Goal: Task Accomplishment & Management: Complete application form

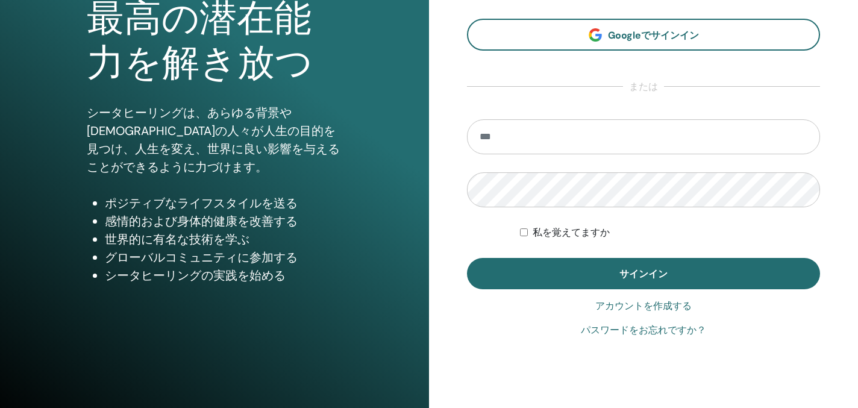
scroll to position [143, 0]
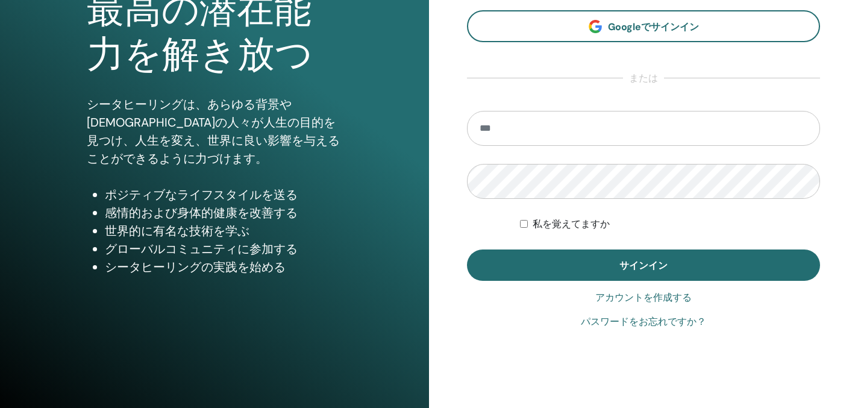
type input "**********"
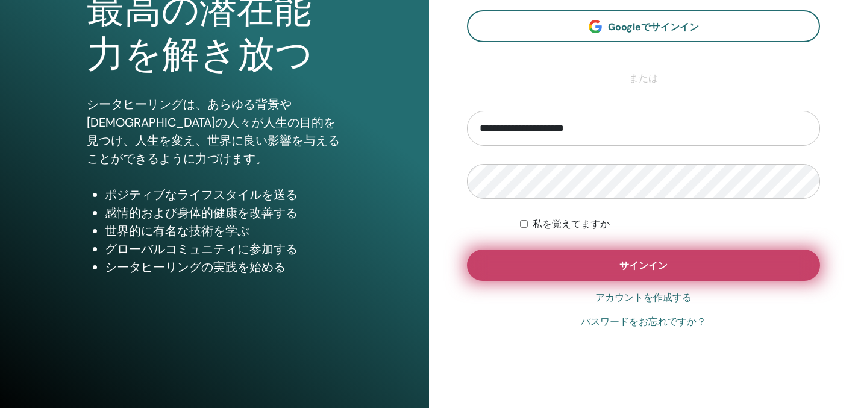
click at [625, 275] on button "サインイン" at bounding box center [643, 264] width 353 height 31
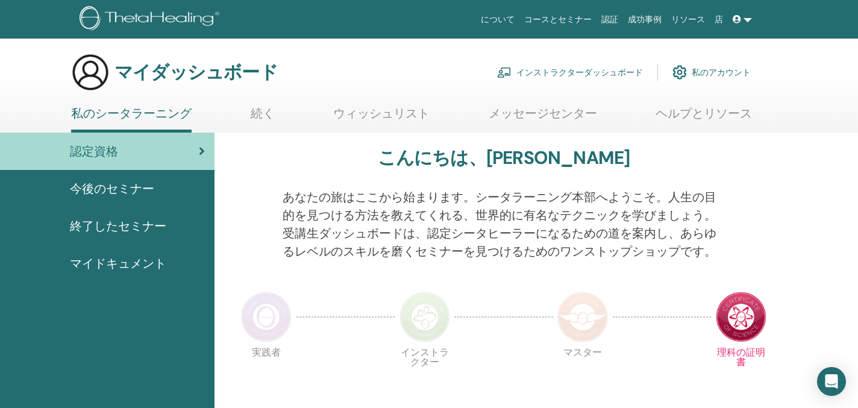
click at [596, 70] on font "インストラクターダッシュボード" at bounding box center [579, 72] width 127 height 11
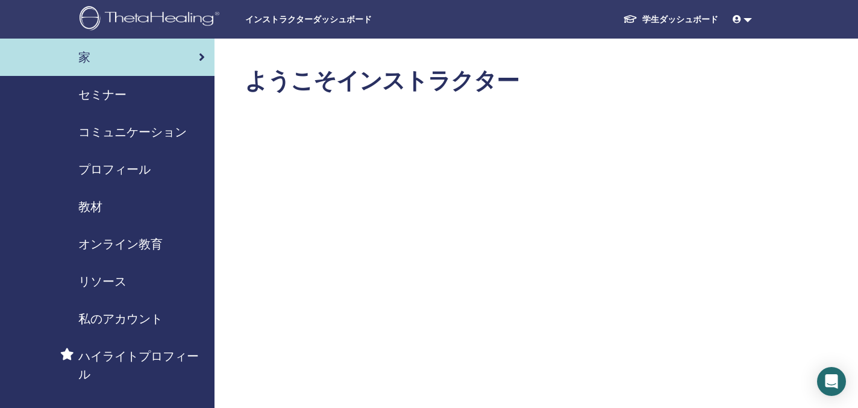
click at [116, 93] on font "セミナー" at bounding box center [102, 95] width 48 height 16
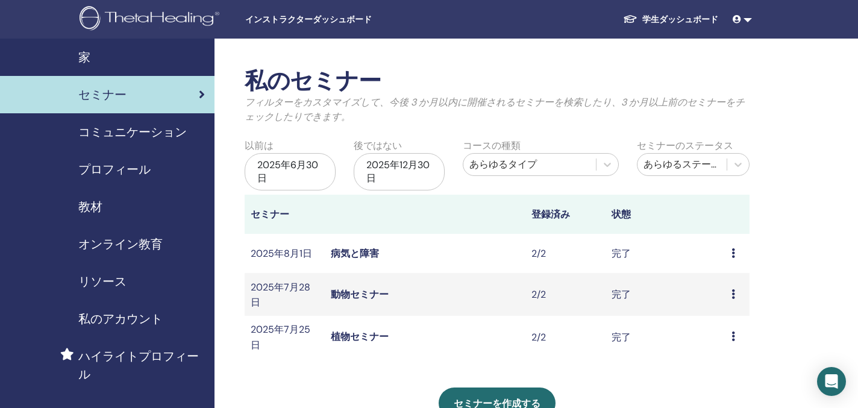
click at [96, 207] on font "教材" at bounding box center [90, 207] width 24 height 16
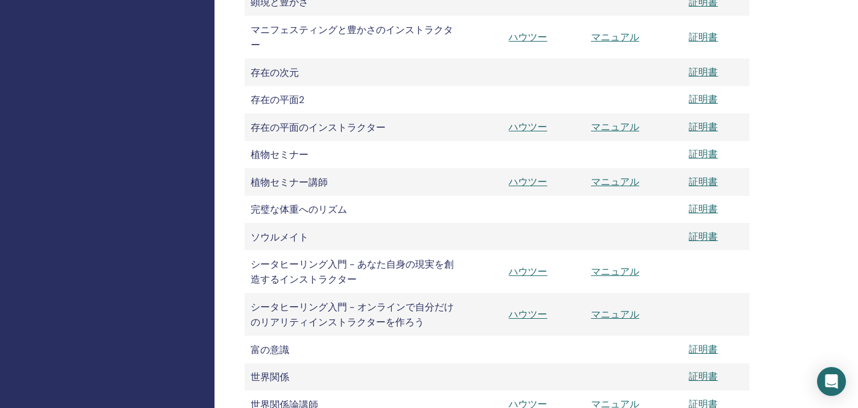
scroll to position [898, 0]
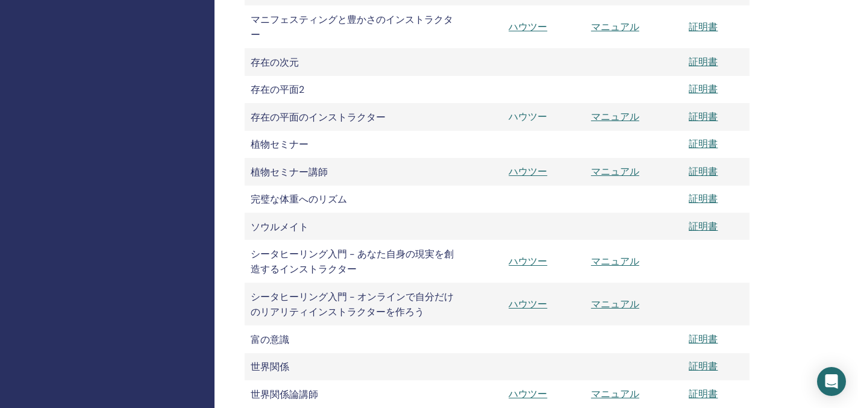
click at [529, 123] on font "ハウツー" at bounding box center [528, 116] width 39 height 13
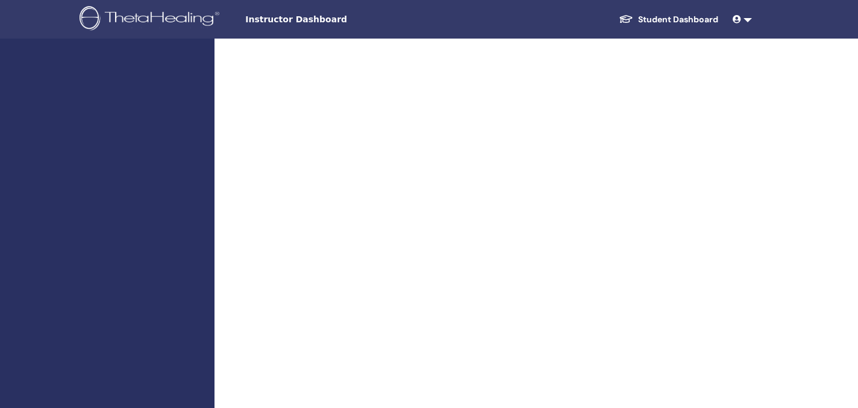
scroll to position [898, 0]
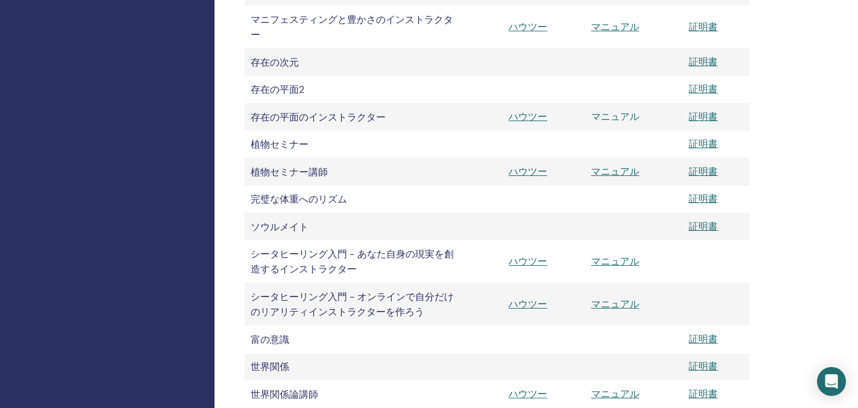
click at [611, 123] on font "マニュアル" at bounding box center [615, 116] width 48 height 13
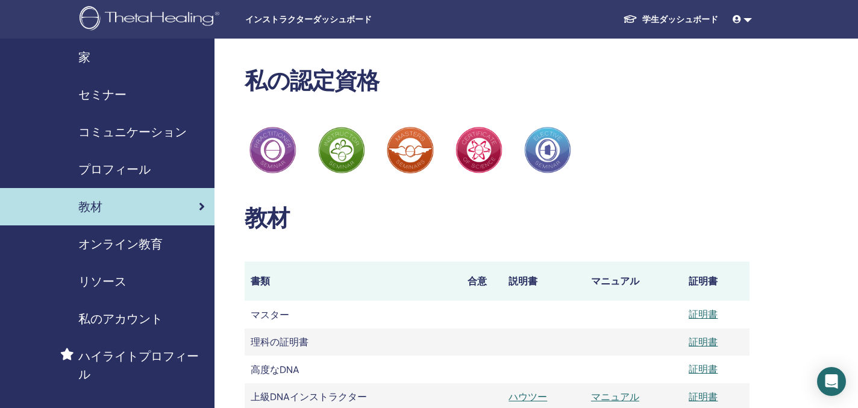
click at [104, 93] on font "セミナー" at bounding box center [102, 95] width 48 height 16
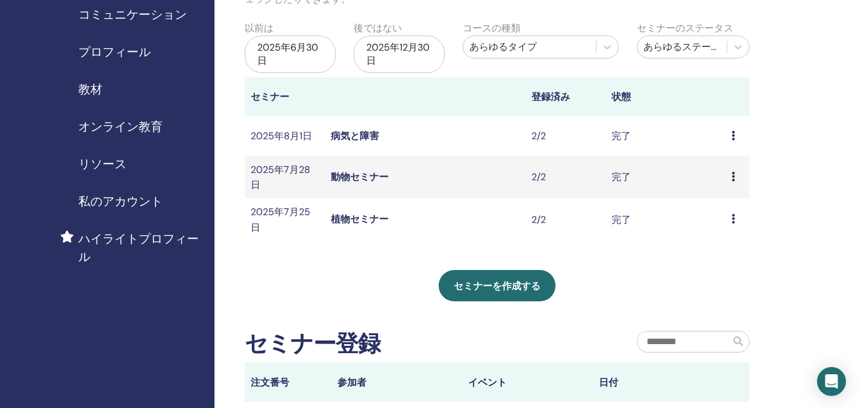
scroll to position [124, 0]
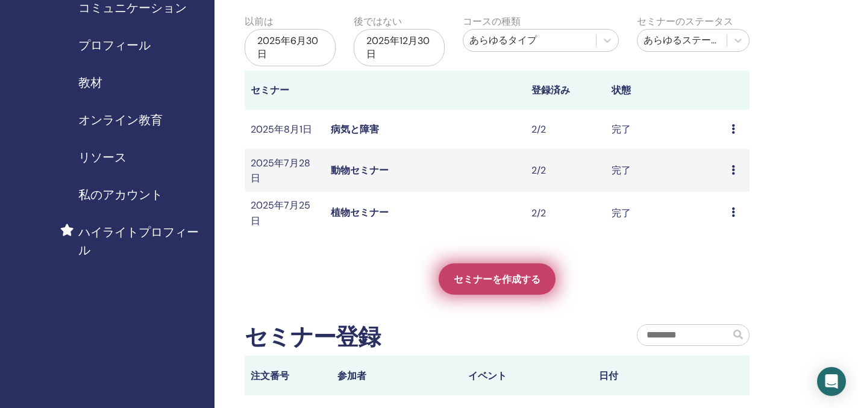
click at [499, 278] on font "セミナーを作成する" at bounding box center [497, 279] width 87 height 13
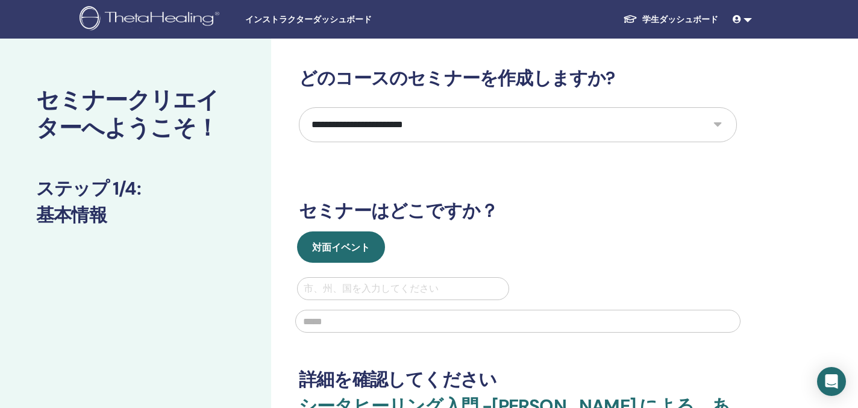
click at [716, 124] on select "**********" at bounding box center [518, 124] width 438 height 35
select select "**"
click at [299, 107] on select "**********" at bounding box center [518, 124] width 438 height 35
click at [369, 282] on div at bounding box center [403, 288] width 199 height 17
click at [560, 321] on input "text" at bounding box center [517, 321] width 445 height 23
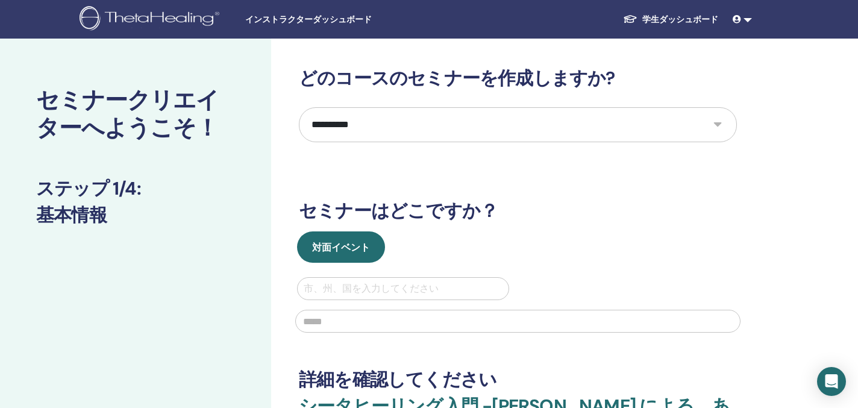
type input "**********"
type input "******"
type input "**********"
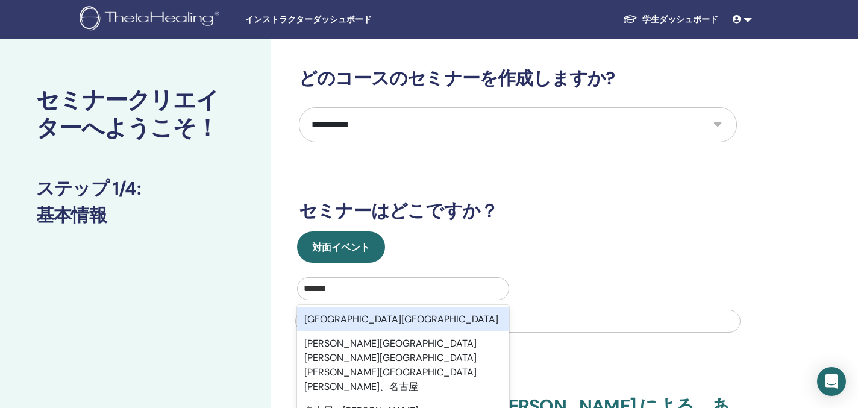
click at [520, 235] on div "対面イベント" at bounding box center [518, 246] width 456 height 31
click at [495, 318] on div "[GEOGRAPHIC_DATA][GEOGRAPHIC_DATA]" at bounding box center [403, 319] width 212 height 24
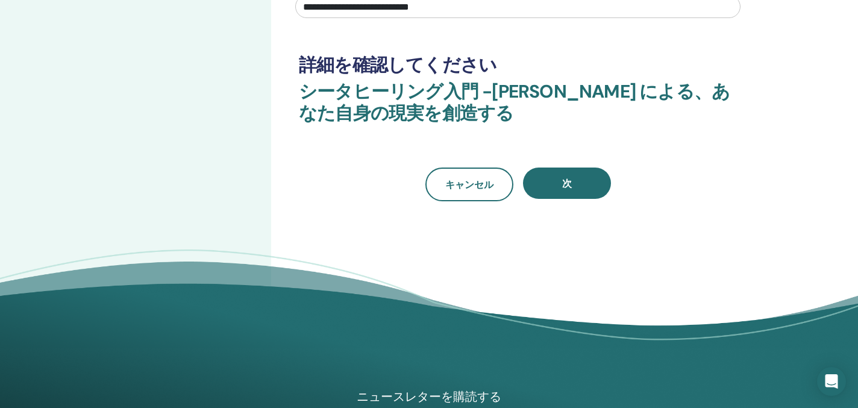
scroll to position [324, 0]
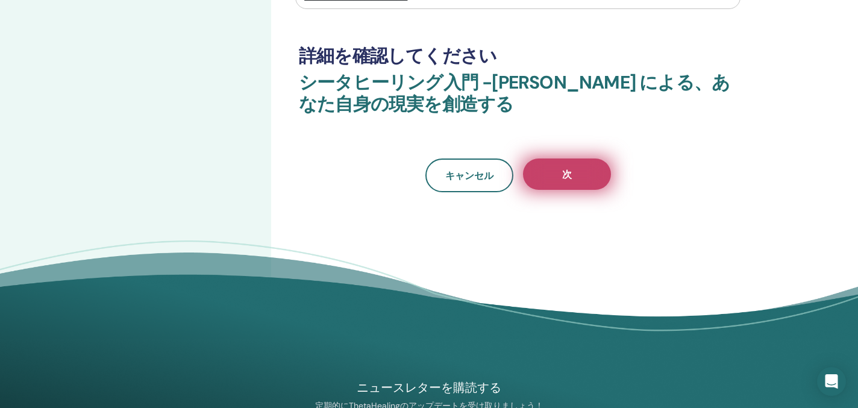
click at [572, 178] on button "次" at bounding box center [567, 173] width 88 height 31
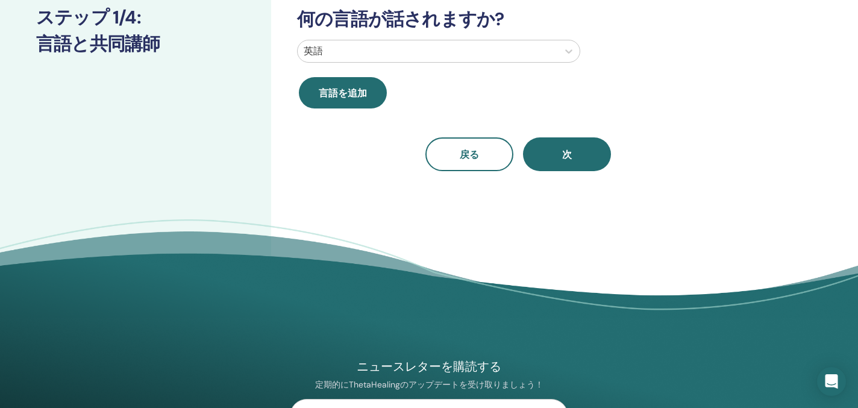
scroll to position [0, 0]
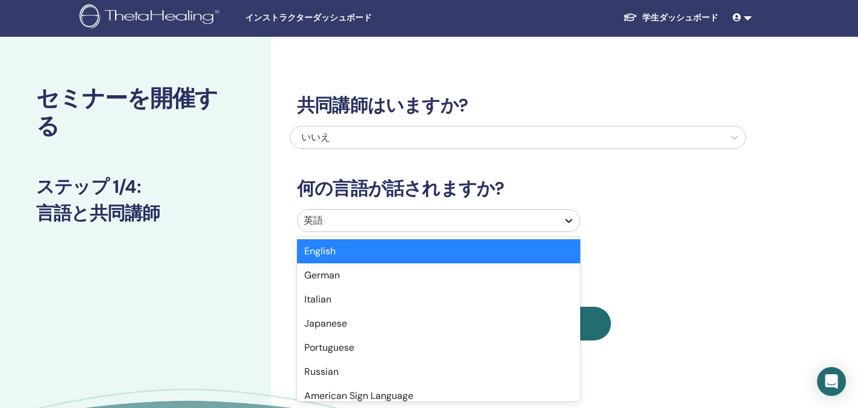
click at [565, 221] on icon at bounding box center [569, 220] width 12 height 12
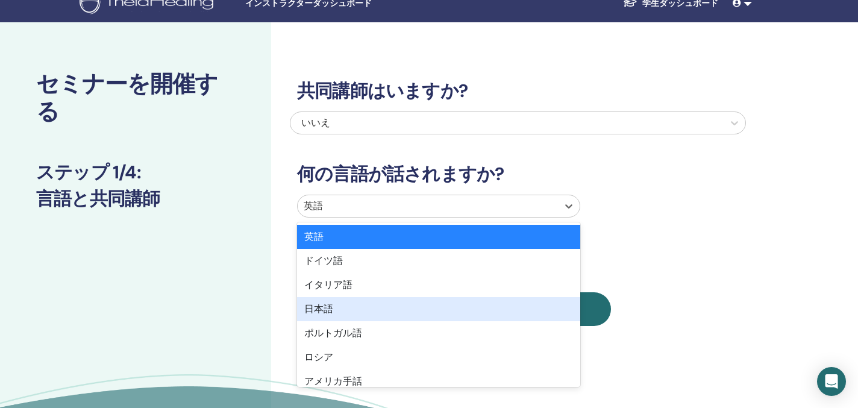
click at [401, 312] on div "日本語" at bounding box center [438, 309] width 283 height 24
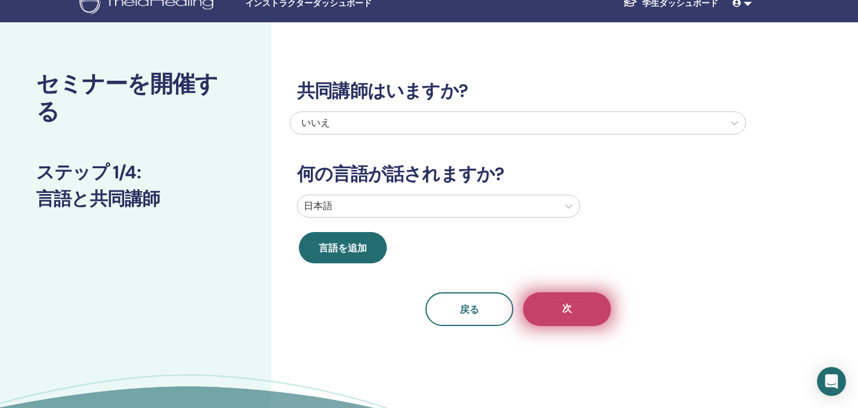
click at [566, 313] on font "次" at bounding box center [567, 308] width 10 height 13
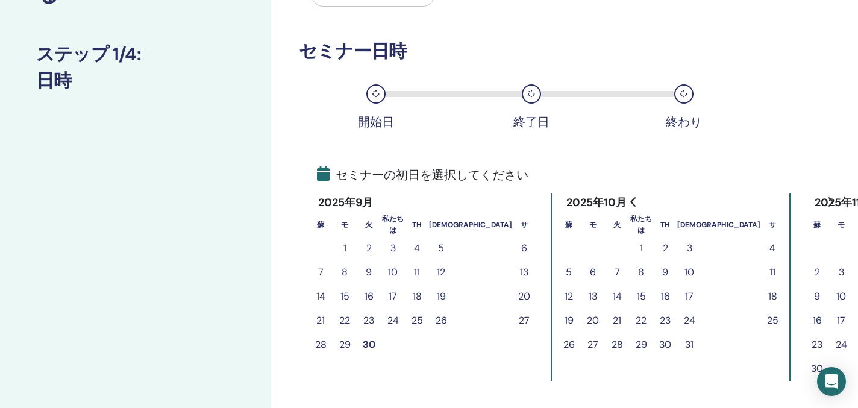
scroll to position [0, 0]
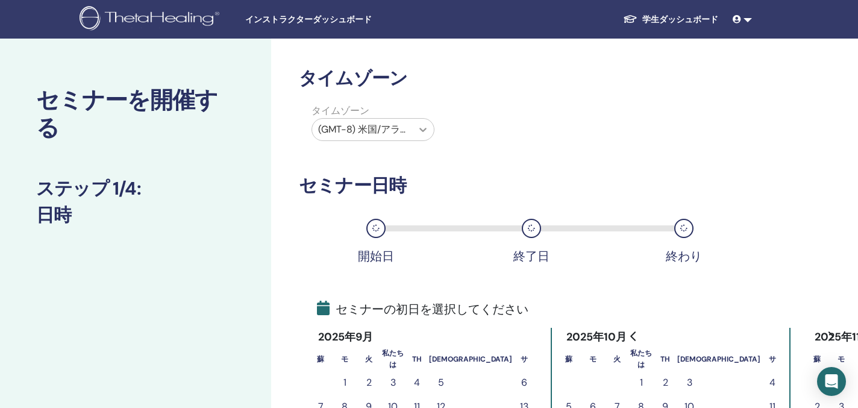
click at [420, 128] on icon at bounding box center [423, 130] width 7 height 4
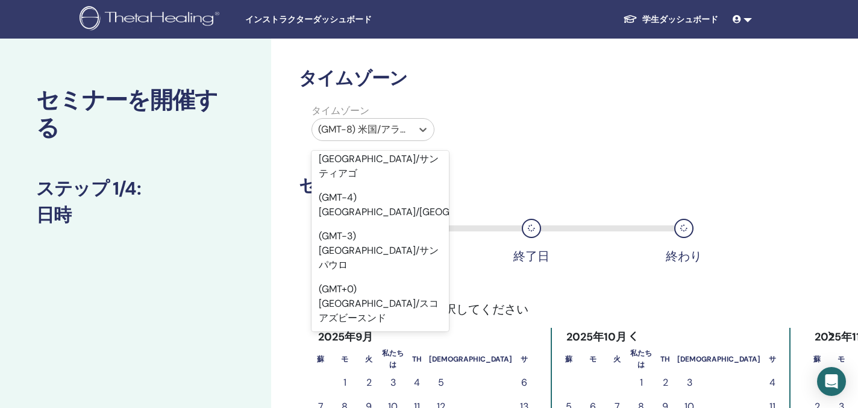
scroll to position [11257, 0]
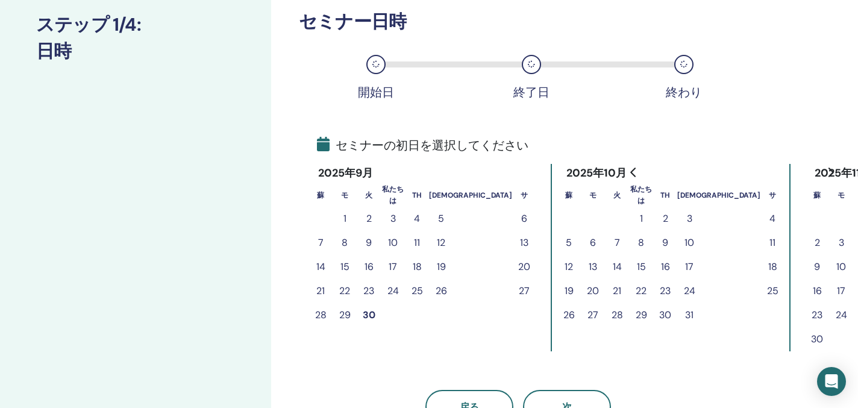
scroll to position [166, 0]
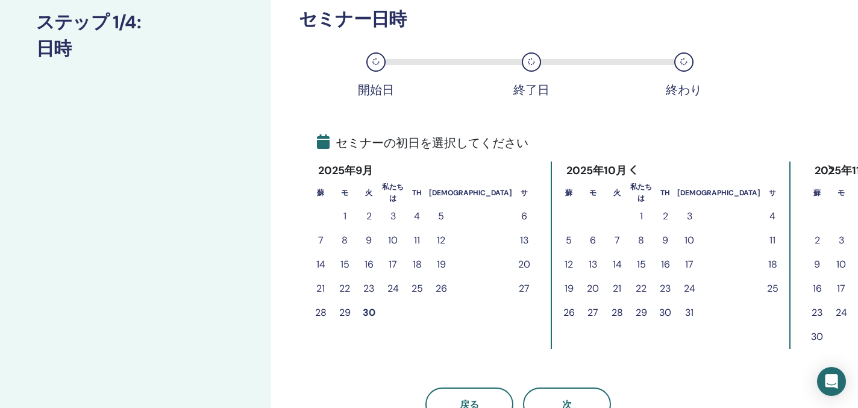
click at [615, 240] on font "7" at bounding box center [617, 240] width 5 height 13
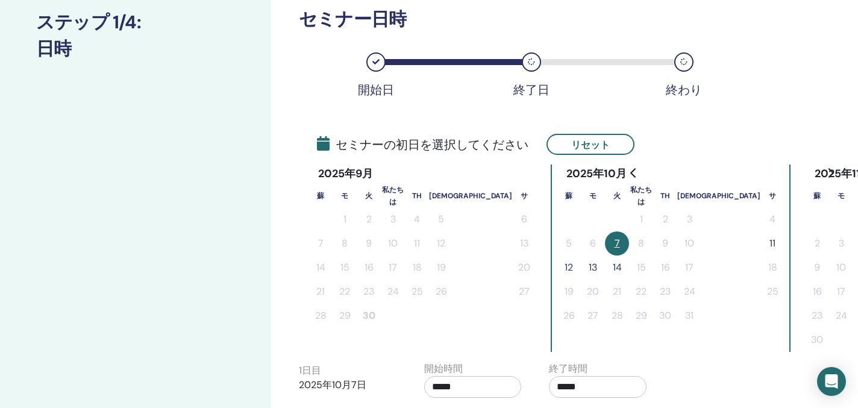
click at [613, 268] on font "14" at bounding box center [617, 267] width 9 height 13
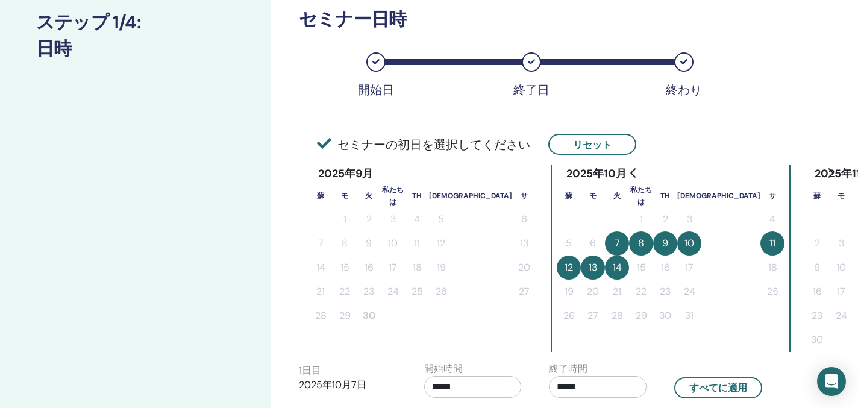
click at [769, 243] on font "11" at bounding box center [772, 243] width 6 height 13
click at [642, 329] on div "[DATE] 蘇 モ 火 私たちは Th [DEMOGRAPHIC_DATA] サ 1 2 3 4 5 6 7 8 9 10 11 12 13 14 15 1…" at bounding box center [671, 257] width 240 height 187
click at [565, 268] on font "12" at bounding box center [569, 267] width 8 height 13
click at [769, 240] on font "11" at bounding box center [772, 243] width 6 height 13
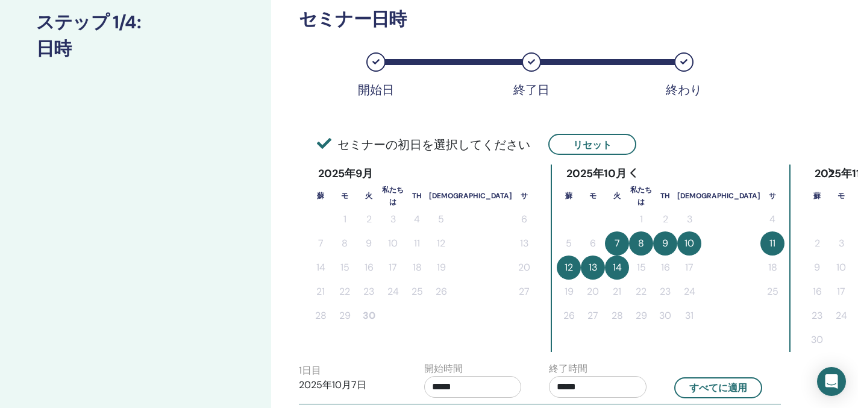
click at [769, 240] on font "11" at bounding box center [772, 243] width 6 height 13
click at [601, 139] on font "リセット" at bounding box center [592, 145] width 39 height 13
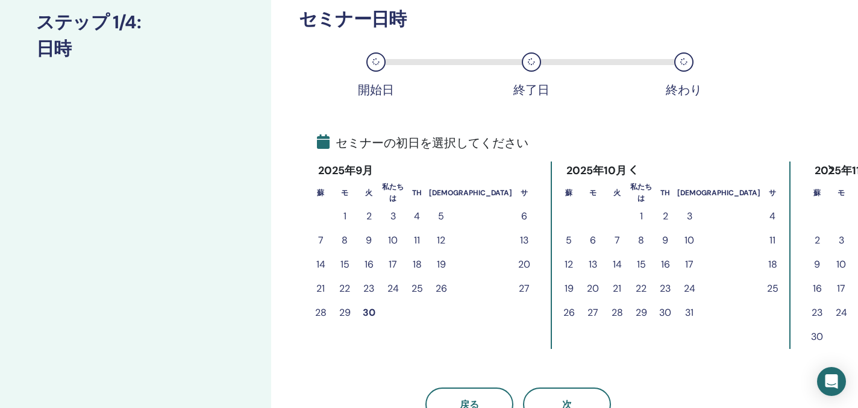
click at [769, 238] on font "11" at bounding box center [772, 240] width 6 height 13
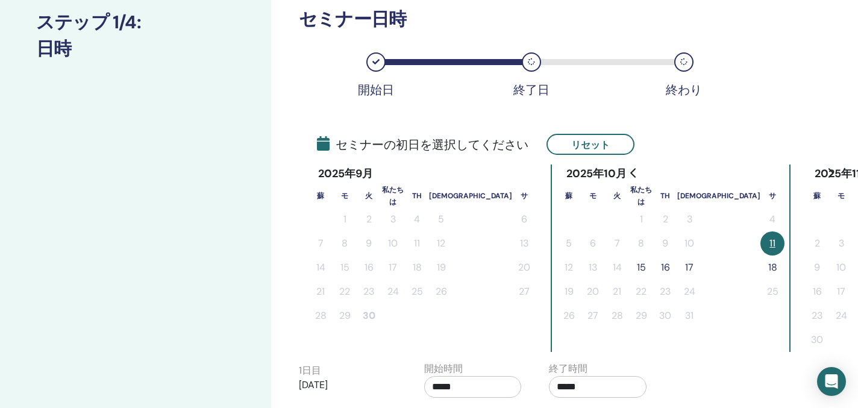
click at [661, 268] on font "16" at bounding box center [665, 267] width 9 height 13
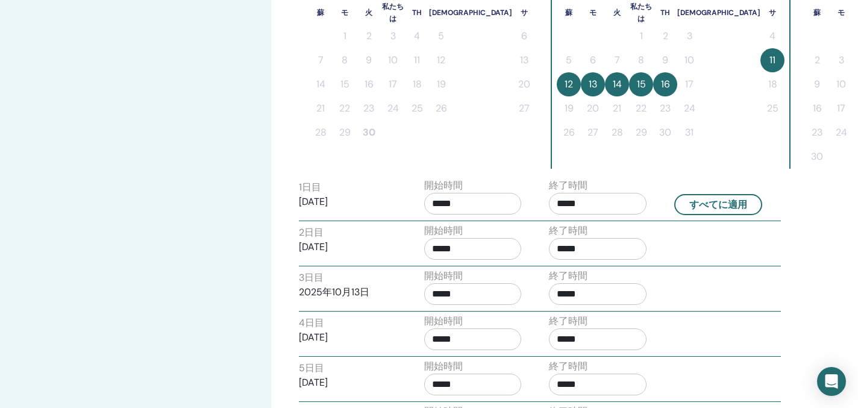
scroll to position [345, 0]
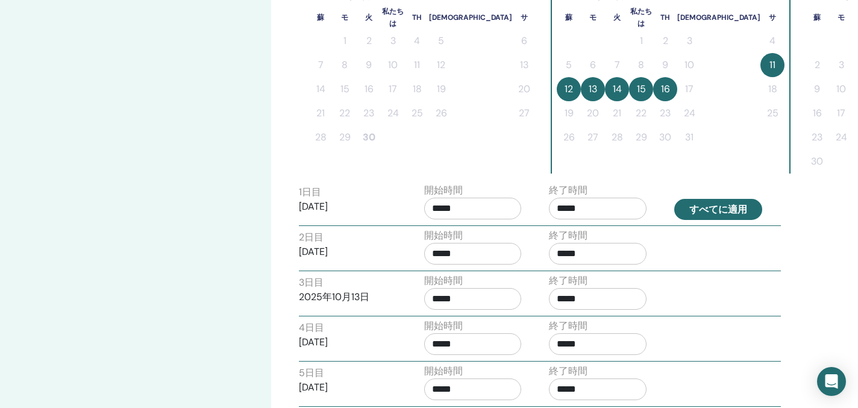
click at [724, 213] on font "すべてに適用" at bounding box center [718, 210] width 58 height 13
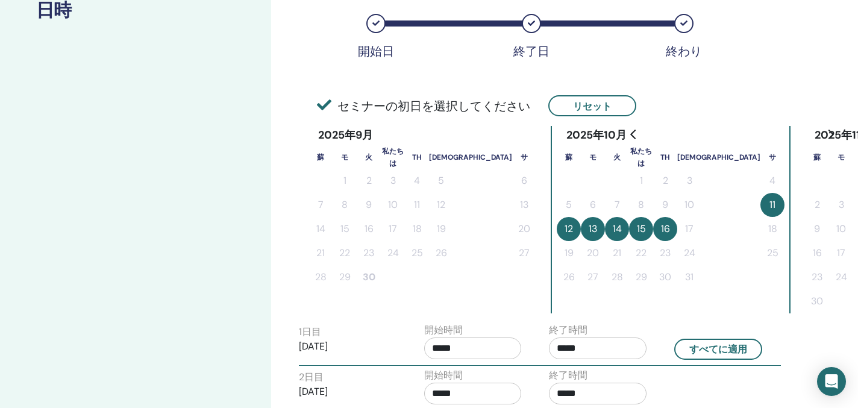
scroll to position [181, 0]
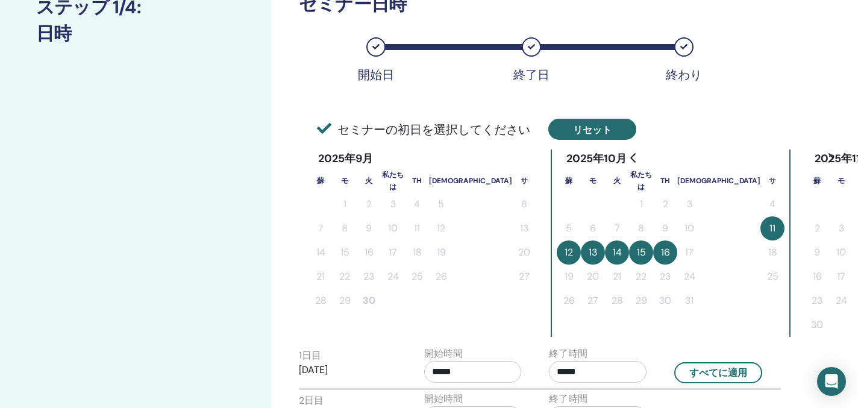
click at [599, 128] on font "リセット" at bounding box center [592, 130] width 39 height 13
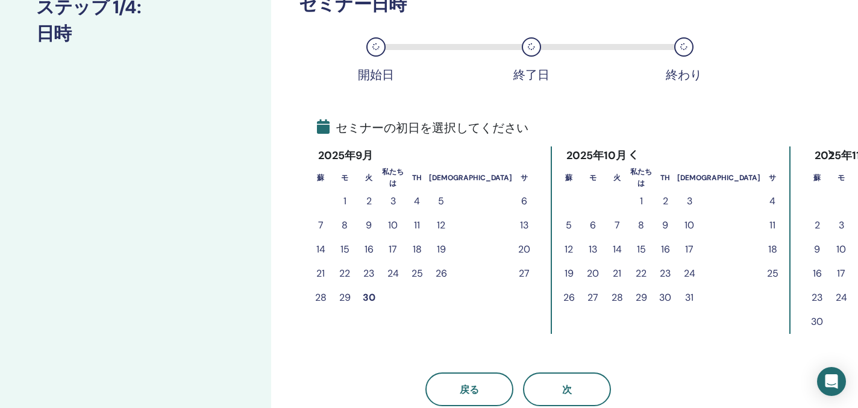
click at [615, 224] on font "7" at bounding box center [617, 225] width 5 height 13
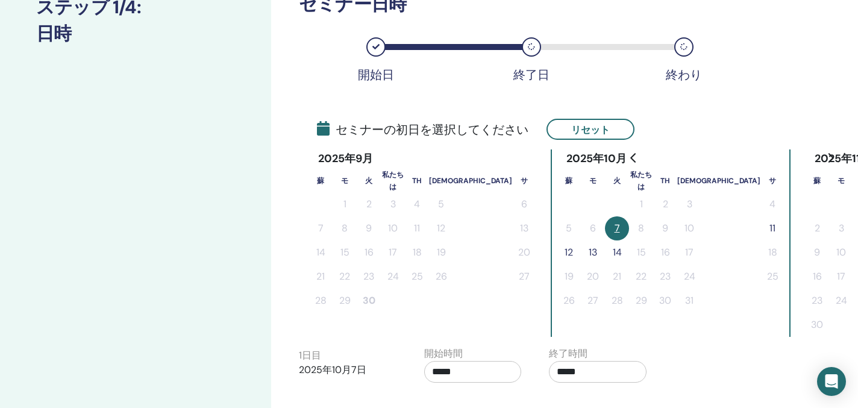
click at [613, 252] on font "14" at bounding box center [617, 252] width 9 height 13
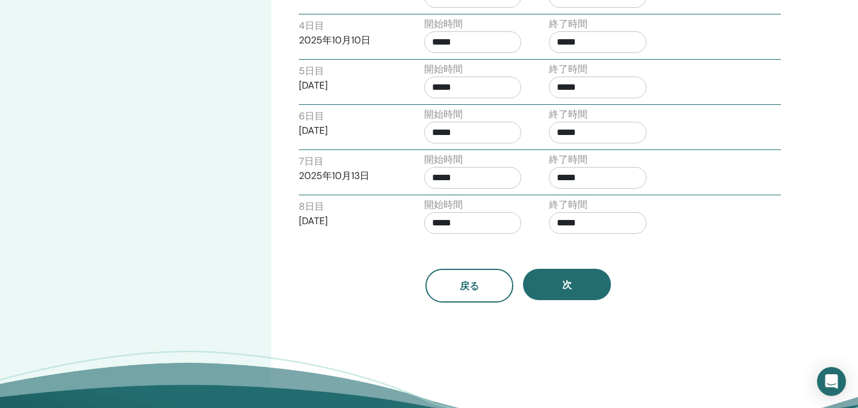
scroll to position [647, 0]
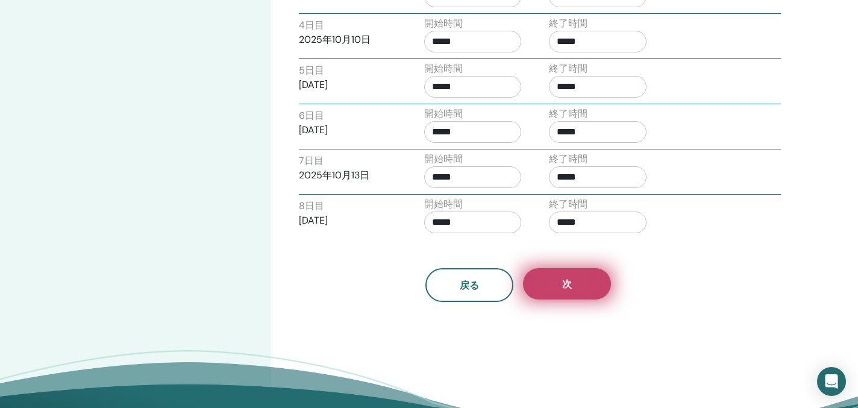
click at [572, 284] on button "次" at bounding box center [567, 283] width 88 height 31
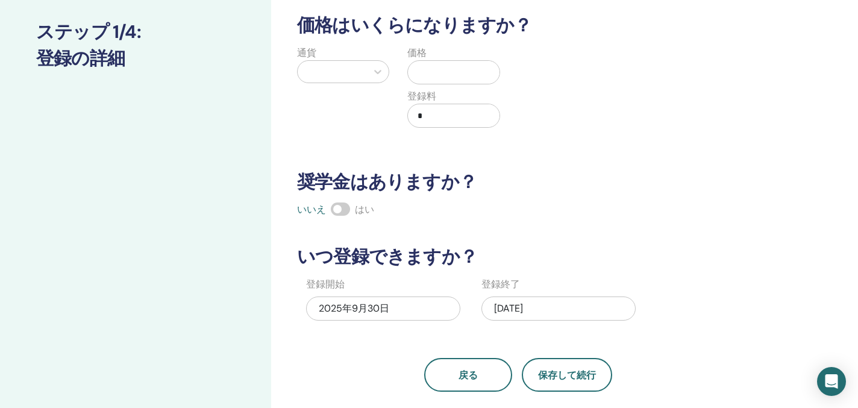
scroll to position [0, 0]
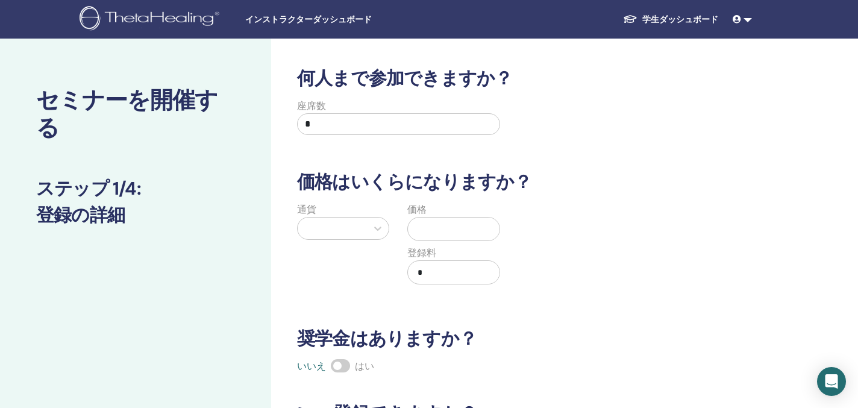
click at [339, 124] on input "*" at bounding box center [398, 124] width 203 height 22
type input "*"
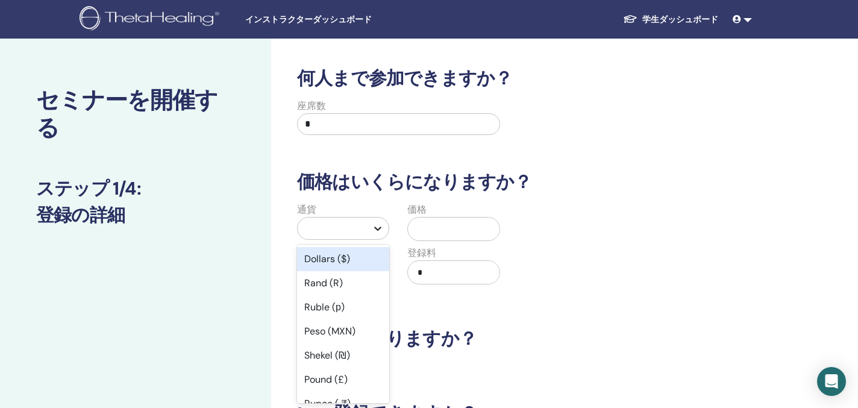
click at [378, 226] on icon at bounding box center [378, 228] width 12 height 12
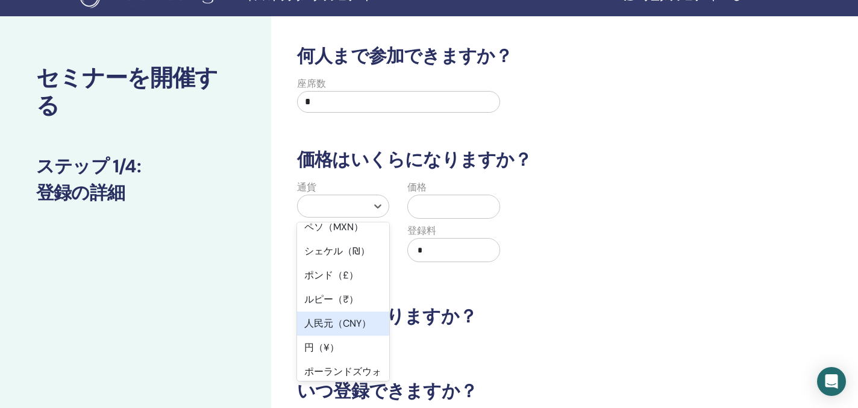
scroll to position [137, 0]
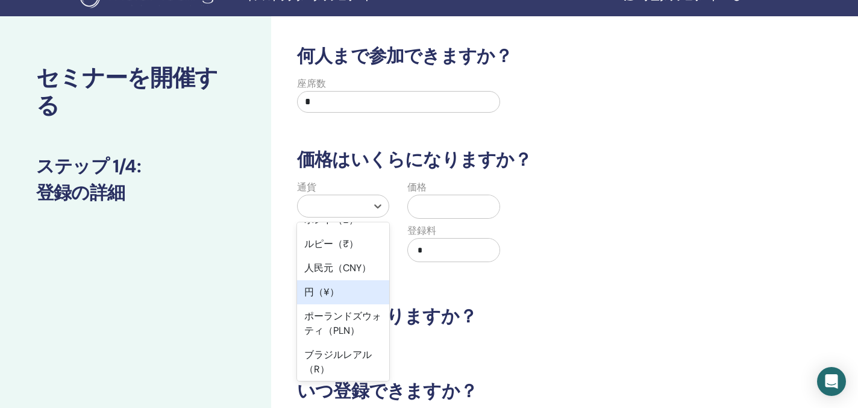
click at [333, 289] on font "円（¥）" at bounding box center [321, 292] width 35 height 13
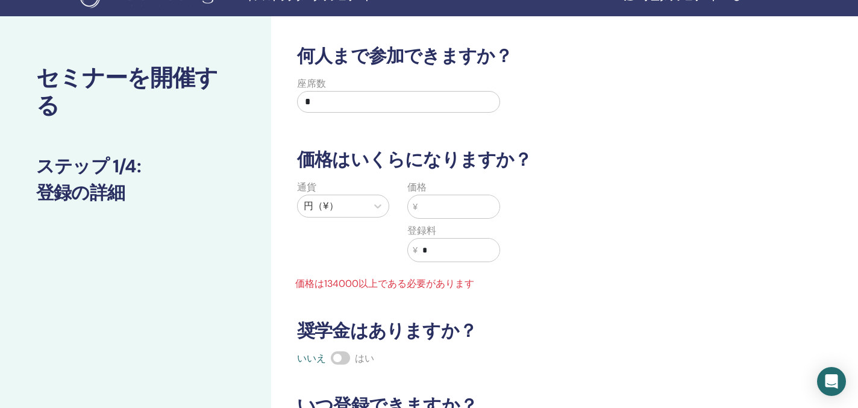
click at [445, 215] on input "text" at bounding box center [459, 206] width 82 height 23
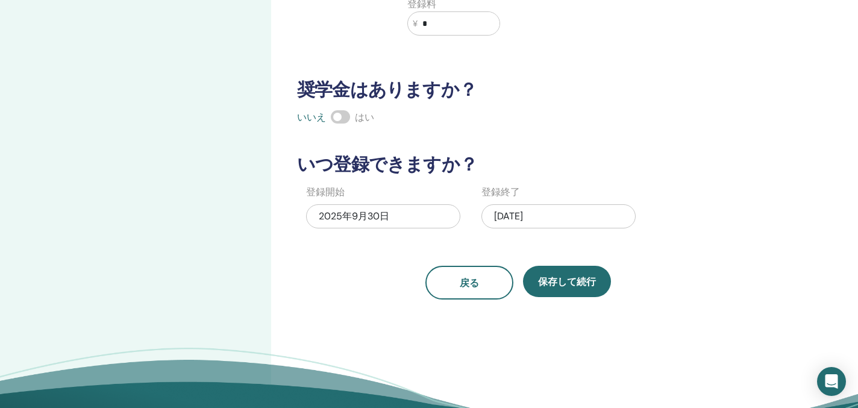
scroll to position [251, 0]
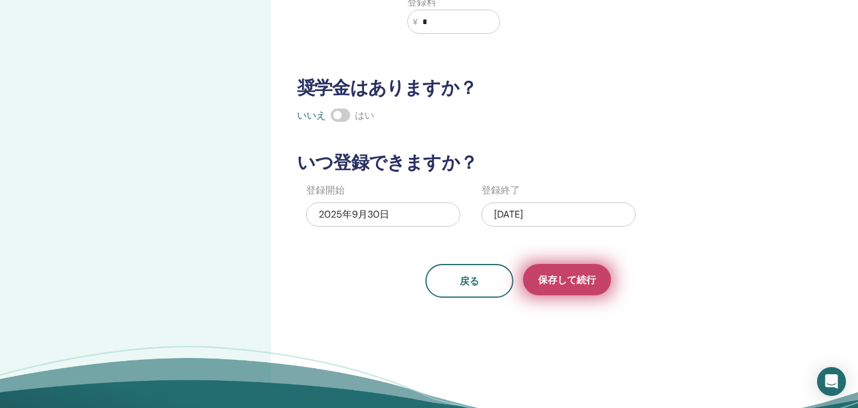
type input "******"
click at [565, 277] on font "保存して続行" at bounding box center [567, 280] width 58 height 13
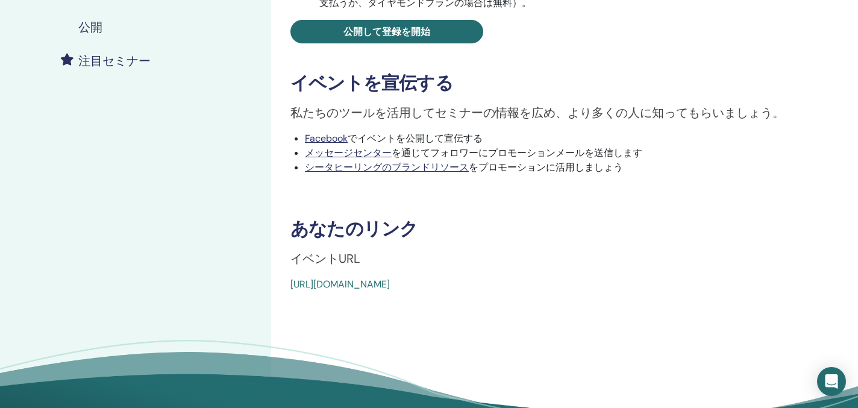
scroll to position [303, 0]
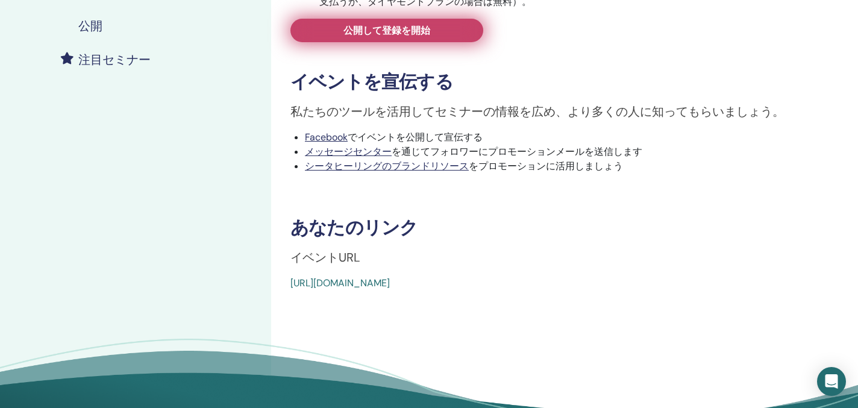
click at [417, 30] on font "公開して登録を開始" at bounding box center [386, 30] width 87 height 13
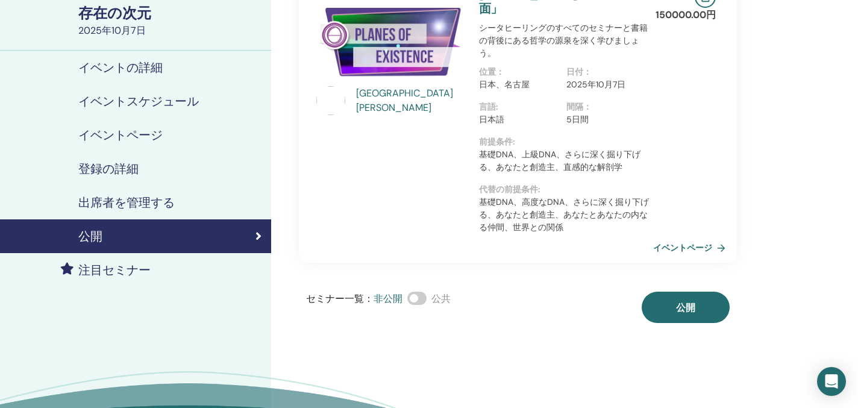
scroll to position [98, 0]
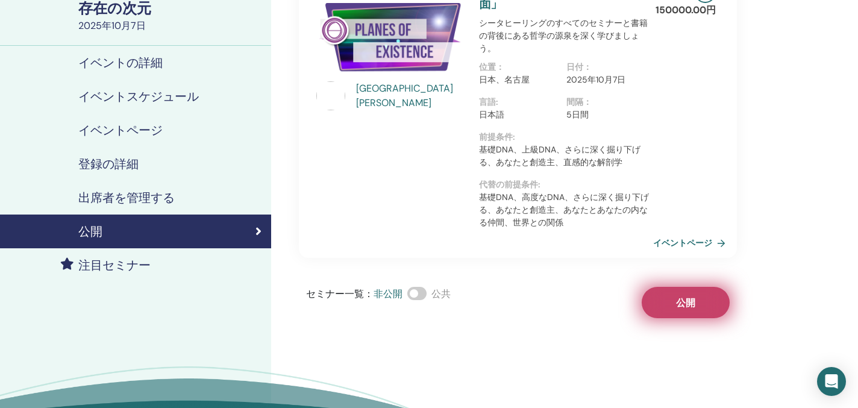
click at [680, 296] on font "公開" at bounding box center [685, 302] width 19 height 13
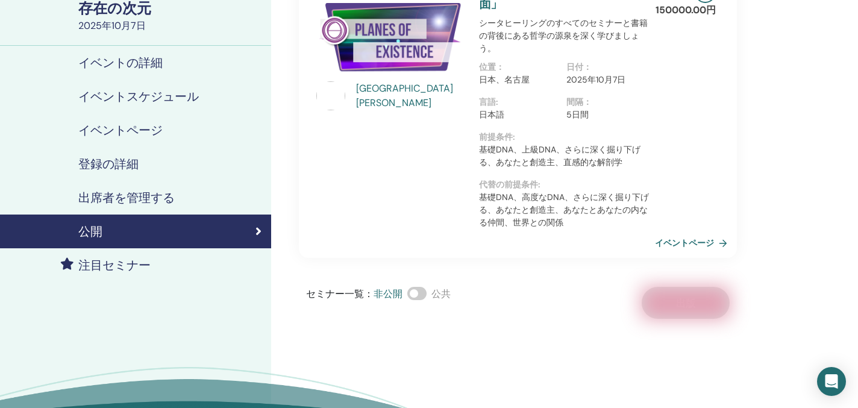
click at [685, 238] on font "イベントページ" at bounding box center [684, 243] width 59 height 11
